Goal: Information Seeking & Learning: Find contact information

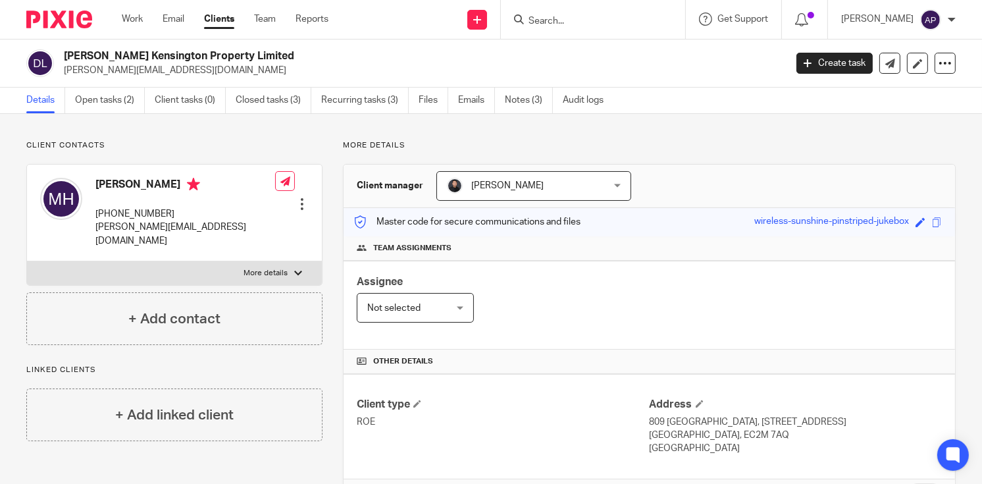
drag, startPoint x: 63, startPoint y: 53, endPoint x: 265, endPoint y: 59, distance: 202.7
click at [265, 59] on div "[PERSON_NAME] Kensington Property Limited [PERSON_NAME][EMAIL_ADDRESS][DOMAIN_N…" at bounding box center [401, 63] width 750 height 28
copy h2 "[PERSON_NAME] Kensington Property Limited"
click at [112, 184] on h4 "Michael Hanrahan" at bounding box center [185, 186] width 180 height 16
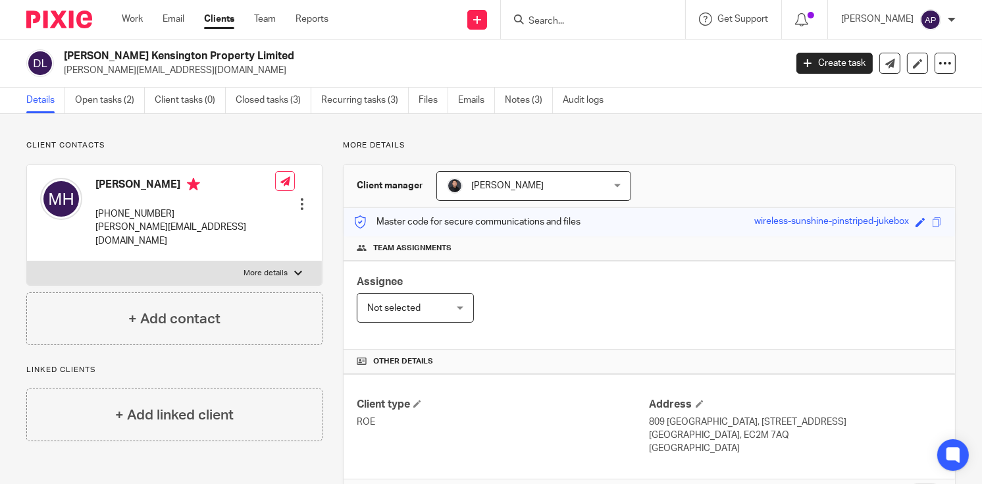
copy h4 "Michael"
click at [201, 132] on div "Client contacts Michael Hanrahan +19733420431 mikehanrahan@hotmail.com Edit con…" at bounding box center [491, 451] width 982 height 675
drag, startPoint x: 95, startPoint y: 180, endPoint x: 184, endPoint y: 192, distance: 89.7
click at [184, 192] on h4 "Michael Hanrahan" at bounding box center [185, 186] width 180 height 16
copy h4 "Michael Hanrahan"
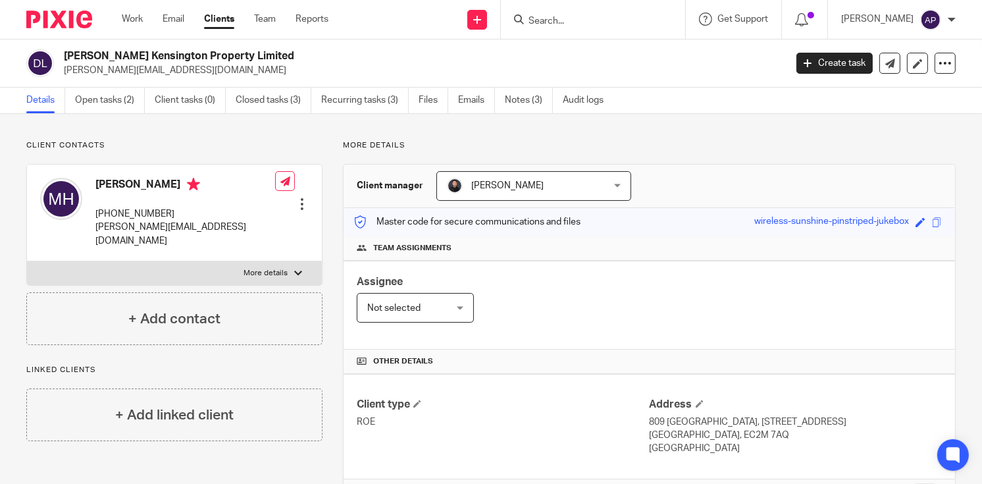
drag, startPoint x: 63, startPoint y: 53, endPoint x: 263, endPoint y: 55, distance: 199.4
click at [263, 55] on h2 "[PERSON_NAME] Kensington Property Limited" at bounding box center [349, 56] width 570 height 14
copy h2 "[PERSON_NAME] Kensington Property Limited"
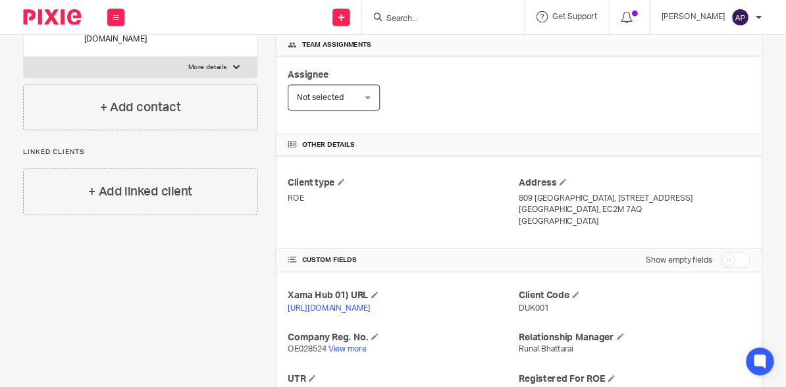
scroll to position [197, 0]
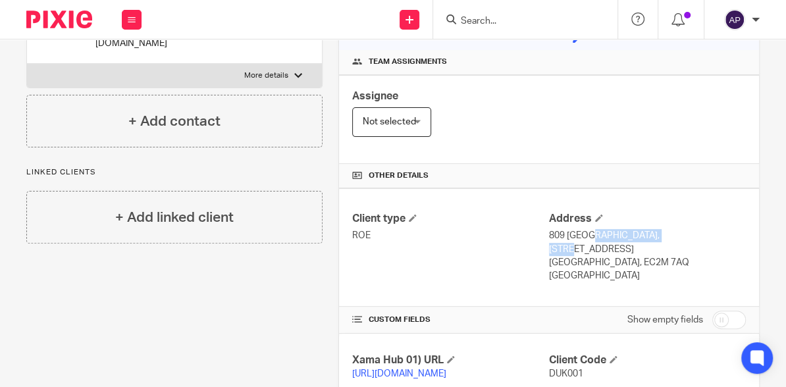
drag, startPoint x: 543, startPoint y: 232, endPoint x: 628, endPoint y: 234, distance: 84.9
click at [628, 234] on p "809 Salisbury House, 29 Finsbury Circus" at bounding box center [647, 242] width 197 height 27
copy p "809 Salisbury House"
drag, startPoint x: 633, startPoint y: 228, endPoint x: 713, endPoint y: 234, distance: 80.4
click at [713, 234] on p "809 Salisbury House, 29 Finsbury Circus" at bounding box center [647, 242] width 197 height 27
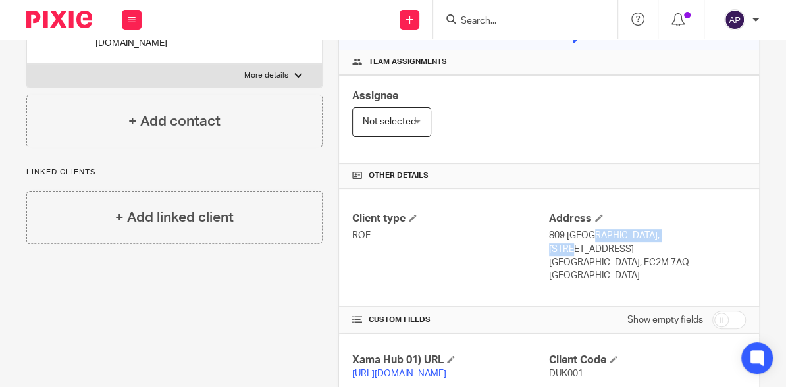
copy p "29 Finsbury Circus"
click at [555, 256] on p "London, EC2M 7AQ" at bounding box center [647, 262] width 197 height 13
copy p "London"
drag, startPoint x: 542, startPoint y: 258, endPoint x: 603, endPoint y: 261, distance: 60.6
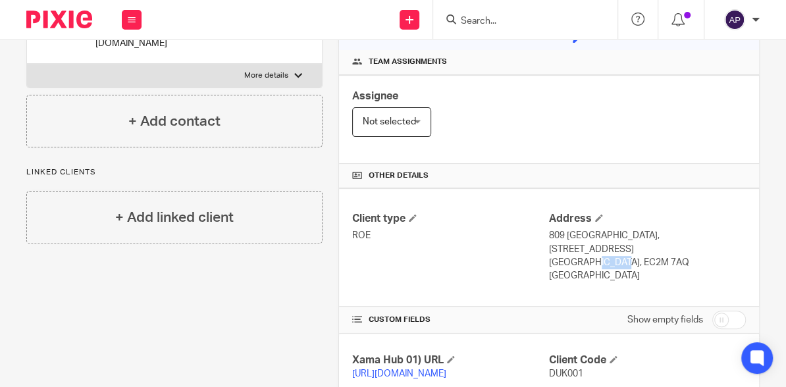
click at [603, 261] on div "Client type ROE Address 809 Salisbury House, 29 Finsbury Circus London, EC2M 7A…" at bounding box center [549, 247] width 420 height 118
drag, startPoint x: 603, startPoint y: 261, endPoint x: 648, endPoint y: 270, distance: 46.2
click at [648, 270] on div "Client type ROE Address 809 Salisbury House, 29 Finsbury Circus London, EC2M 7A…" at bounding box center [549, 247] width 420 height 118
drag, startPoint x: 607, startPoint y: 259, endPoint x: 540, endPoint y: 257, distance: 67.1
click at [540, 257] on div "Client type ROE Address 809 Salisbury House, 29 Finsbury Circus London, EC2M 7A…" at bounding box center [549, 247] width 420 height 118
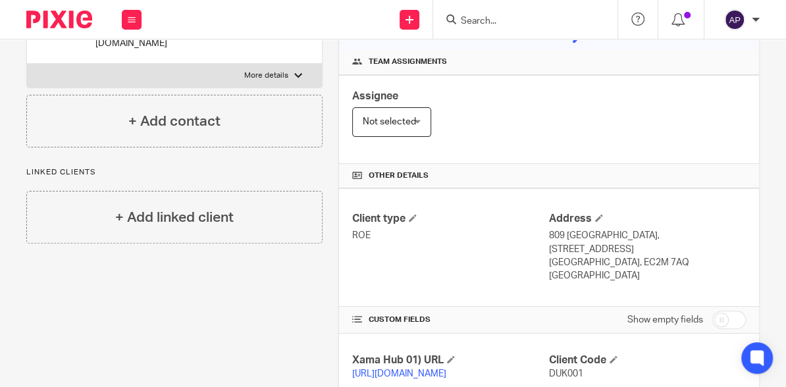
drag, startPoint x: 540, startPoint y: 257, endPoint x: 667, endPoint y: 280, distance: 128.3
click at [667, 280] on div "Client type ROE Address 809 Salisbury House, 29 Finsbury Circus London, EC2M 7A…" at bounding box center [549, 247] width 420 height 118
click at [644, 270] on div "Client type ROE Address 809 Salisbury House, 29 Finsbury Circus London, EC2M 7A…" at bounding box center [549, 247] width 420 height 118
drag, startPoint x: 542, startPoint y: 257, endPoint x: 550, endPoint y: 259, distance: 8.7
click at [550, 259] on div "Client type ROE Address 809 Salisbury House, 29 Finsbury Circus London, EC2M 7A…" at bounding box center [549, 247] width 420 height 118
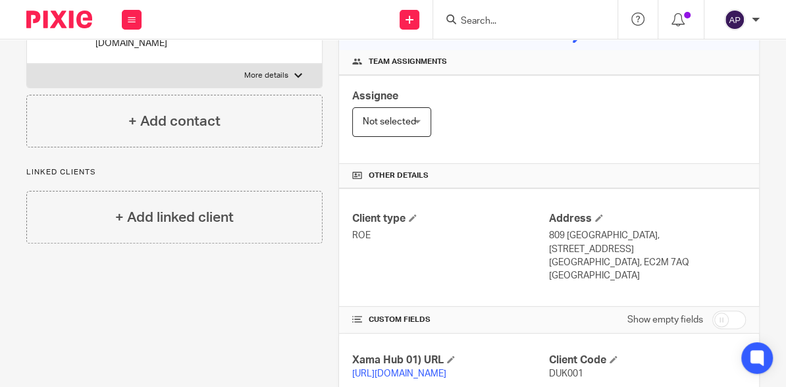
drag, startPoint x: 550, startPoint y: 259, endPoint x: 621, endPoint y: 270, distance: 71.9
click at [628, 273] on div "Client type ROE Address 809 Salisbury House, 29 Finsbury Circus London, EC2M 7A…" at bounding box center [549, 247] width 420 height 118
click at [607, 269] on p "[GEOGRAPHIC_DATA]" at bounding box center [647, 275] width 197 height 13
drag, startPoint x: 545, startPoint y: 258, endPoint x: 610, endPoint y: 259, distance: 64.5
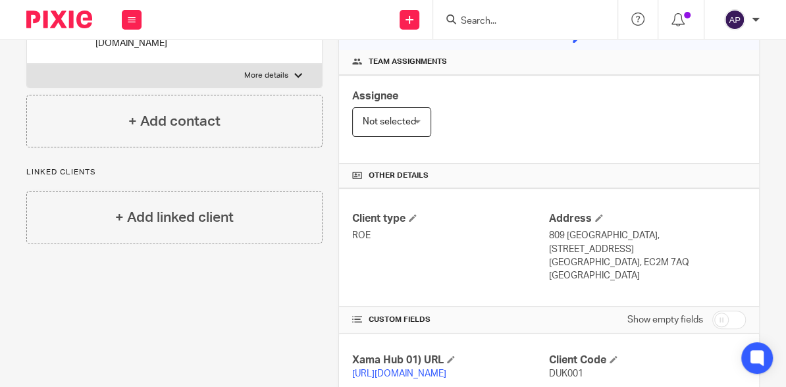
click at [610, 269] on p "[GEOGRAPHIC_DATA]" at bounding box center [647, 275] width 197 height 13
copy p "[GEOGRAPHIC_DATA]"
click at [579, 256] on p "[GEOGRAPHIC_DATA], EC2M 7AQ" at bounding box center [647, 262] width 197 height 13
drag, startPoint x: 580, startPoint y: 245, endPoint x: 628, endPoint y: 246, distance: 48.0
click at [628, 256] on p "[GEOGRAPHIC_DATA], EC2M 7AQ" at bounding box center [647, 262] width 197 height 13
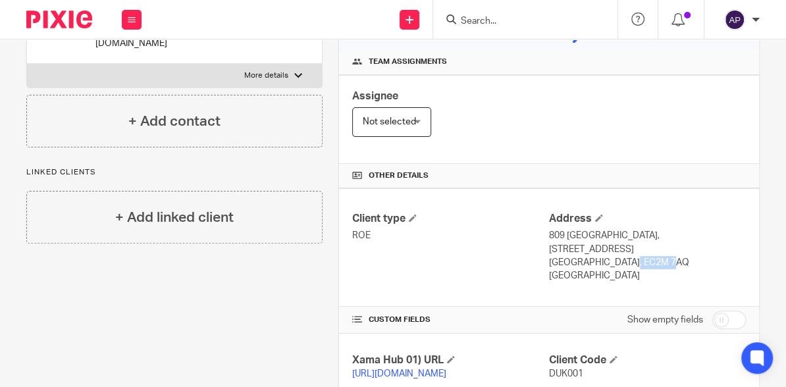
copy p "EC2M 7AQ"
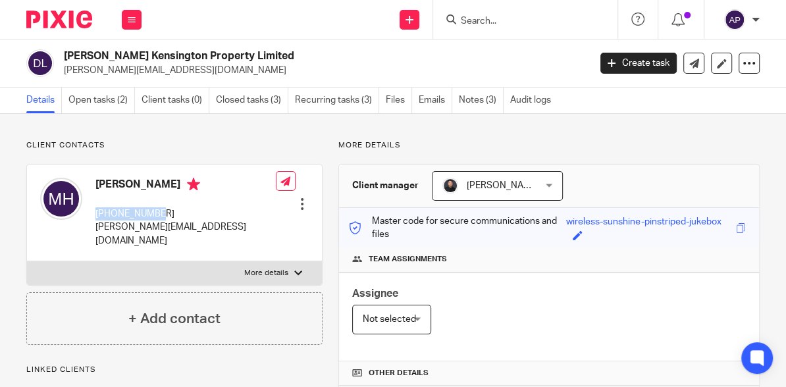
drag, startPoint x: 97, startPoint y: 213, endPoint x: 161, endPoint y: 212, distance: 63.8
click at [161, 212] on p "[PHONE_NUMBER]" at bounding box center [185, 213] width 180 height 13
copy p "[PHONE_NUMBER]"
click at [323, 100] on link "Recurring tasks (3)" at bounding box center [337, 101] width 84 height 26
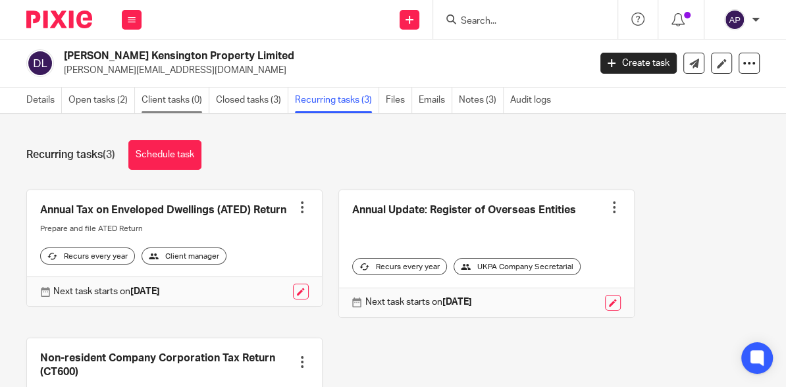
click at [186, 99] on link "Client tasks (0)" at bounding box center [175, 101] width 68 height 26
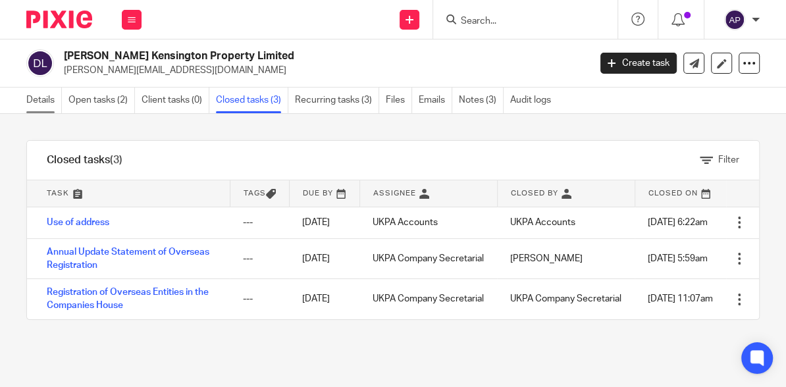
click at [36, 102] on link "Details" at bounding box center [44, 101] width 36 height 26
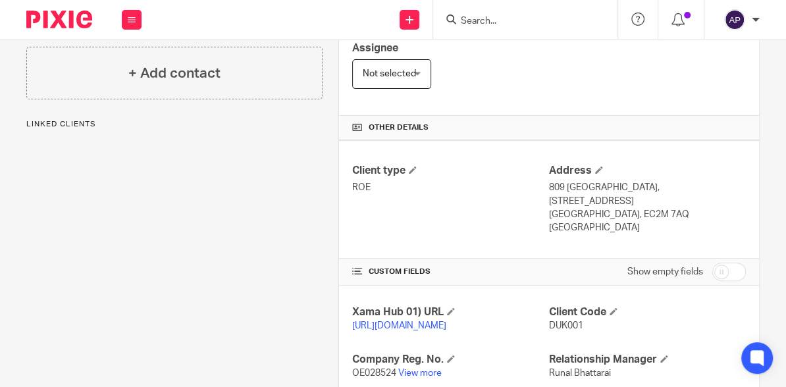
scroll to position [263, 0]
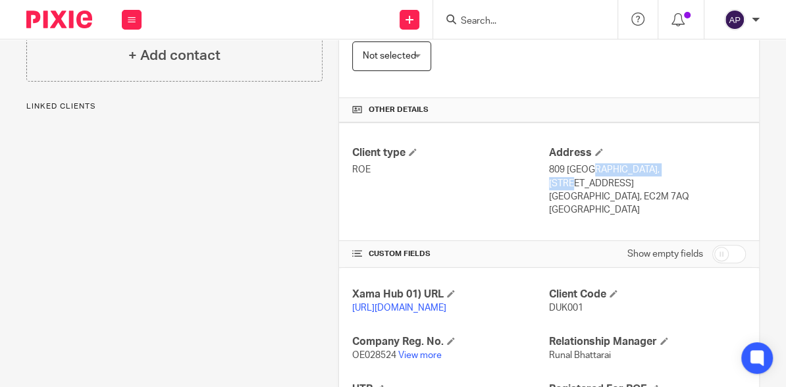
drag, startPoint x: 543, startPoint y: 166, endPoint x: 627, endPoint y: 168, distance: 83.6
click at [627, 168] on p "809 [GEOGRAPHIC_DATA], [STREET_ADDRESS]" at bounding box center [647, 176] width 197 height 27
copy p "809 [GEOGRAPHIC_DATA]"
drag, startPoint x: 632, startPoint y: 167, endPoint x: 709, endPoint y: 168, distance: 77.0
click at [709, 168] on p "809 [GEOGRAPHIC_DATA], [STREET_ADDRESS]" at bounding box center [647, 176] width 197 height 27
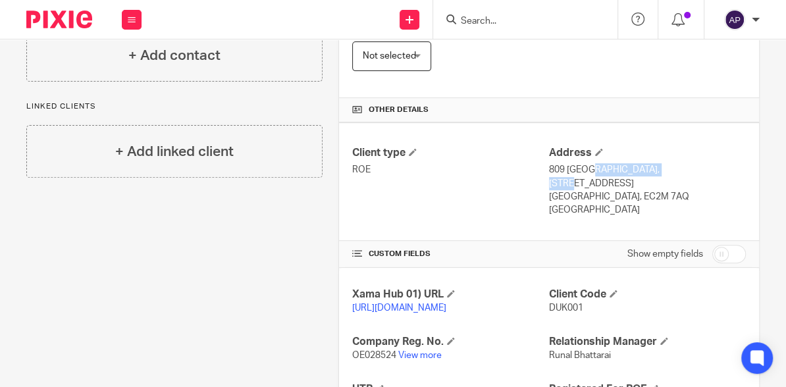
copy p "[STREET_ADDRESS]"
click at [564, 190] on p "[GEOGRAPHIC_DATA], EC2M 7AQ" at bounding box center [647, 196] width 197 height 13
copy p "[GEOGRAPHIC_DATA]"
click at [549, 203] on p "[GEOGRAPHIC_DATA]" at bounding box center [647, 209] width 197 height 13
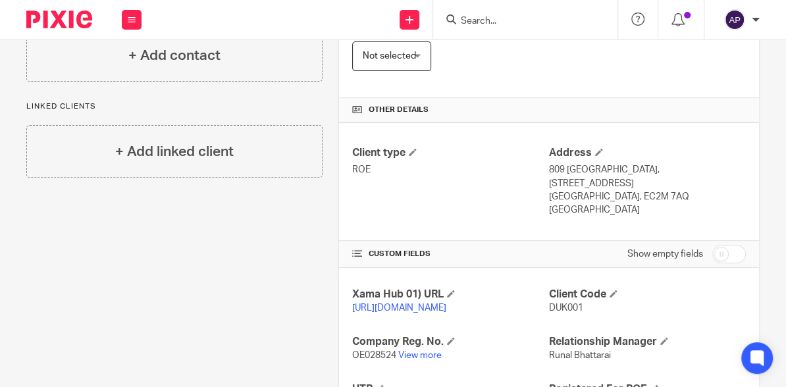
drag, startPoint x: 544, startPoint y: 193, endPoint x: 618, endPoint y: 193, distance: 73.7
click at [618, 203] on p "[GEOGRAPHIC_DATA]" at bounding box center [647, 209] width 197 height 13
copy p "[GEOGRAPHIC_DATA]"
click at [198, 250] on div "Client contacts [PERSON_NAME] [PHONE_NUMBER] [PERSON_NAME][EMAIL_ADDRESS][DOMAI…" at bounding box center [167, 200] width 312 height 647
drag, startPoint x: 578, startPoint y: 179, endPoint x: 624, endPoint y: 179, distance: 45.4
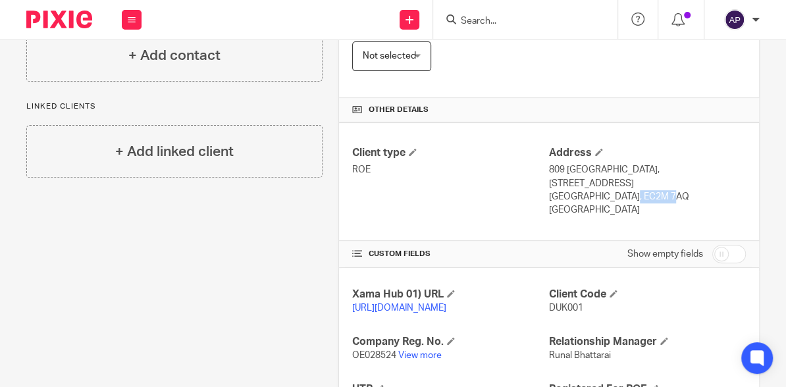
click at [624, 190] on p "[GEOGRAPHIC_DATA], EC2M 7AQ" at bounding box center [647, 196] width 197 height 13
copy p "EC2M 7AQ"
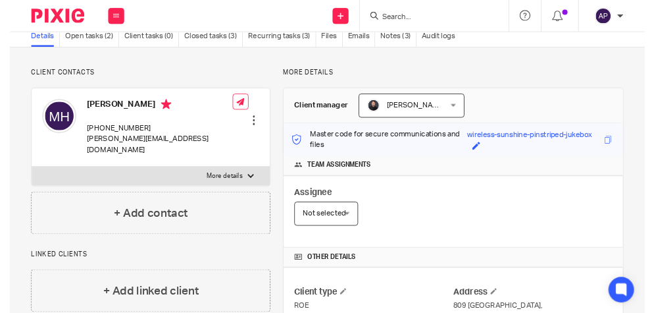
scroll to position [0, 0]
